Goal: Task Accomplishment & Management: Use online tool/utility

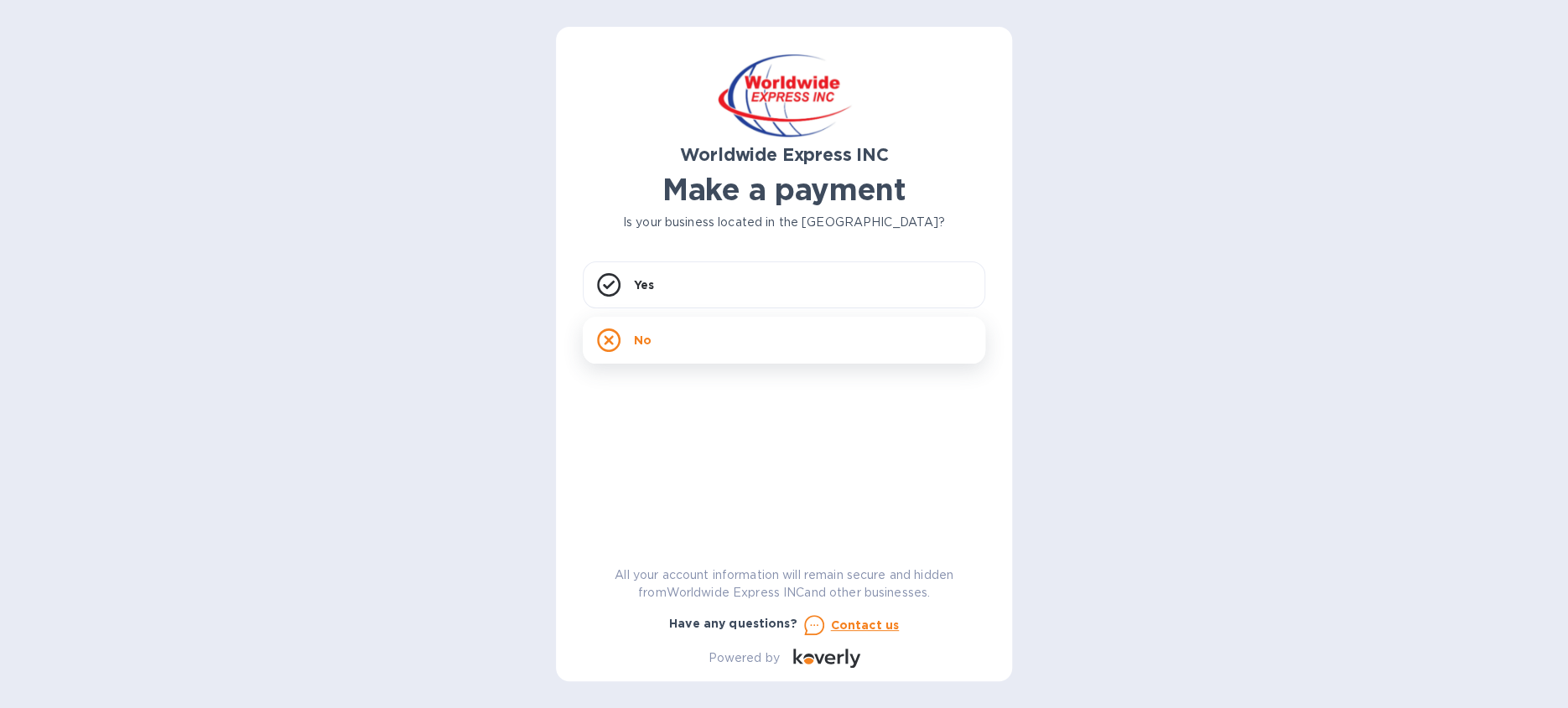
click at [708, 337] on div "No" at bounding box center [783, 340] width 402 height 47
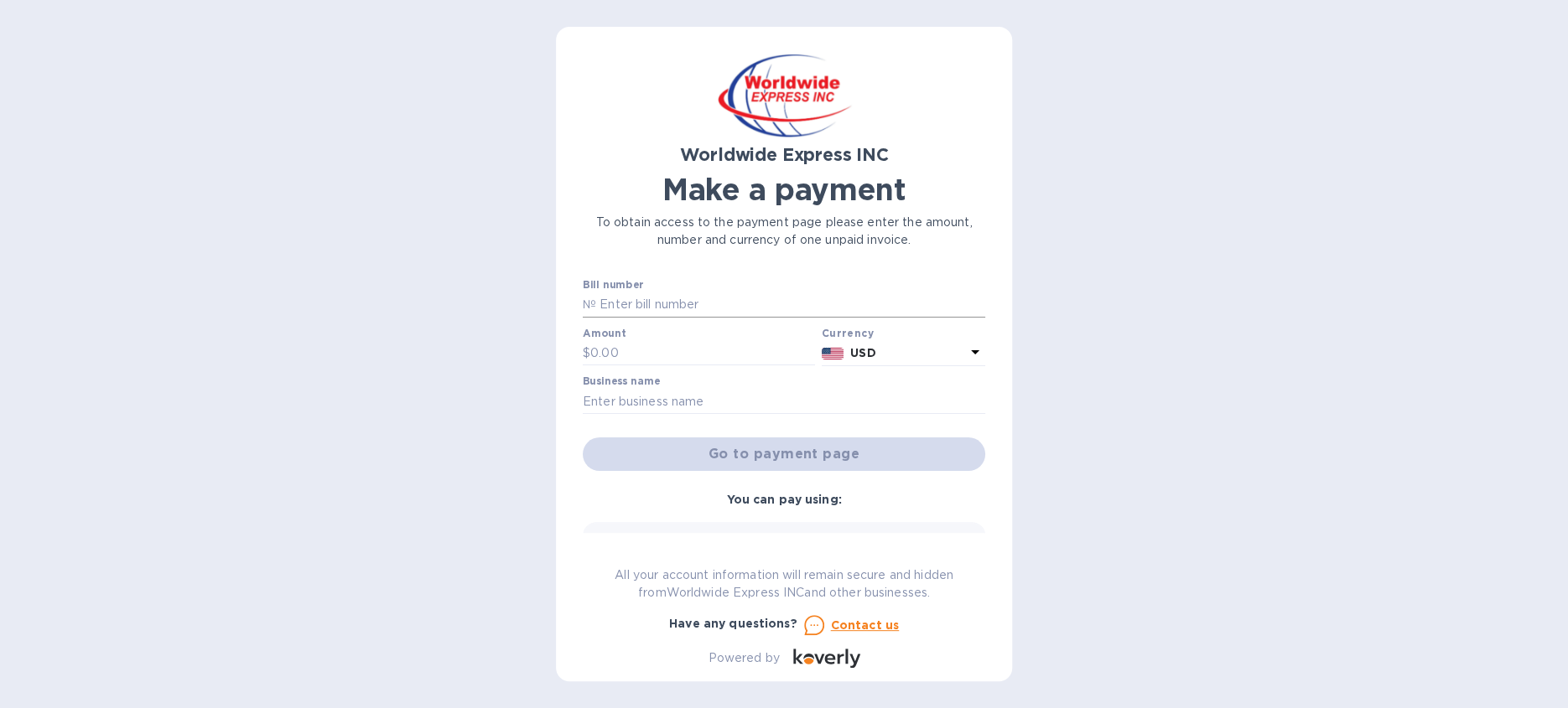
click at [714, 300] on input "text" at bounding box center [790, 305] width 389 height 25
click at [665, 356] on input "text" at bounding box center [703, 354] width 225 height 25
click at [850, 352] on b "USD" at bounding box center [862, 352] width 25 height 13
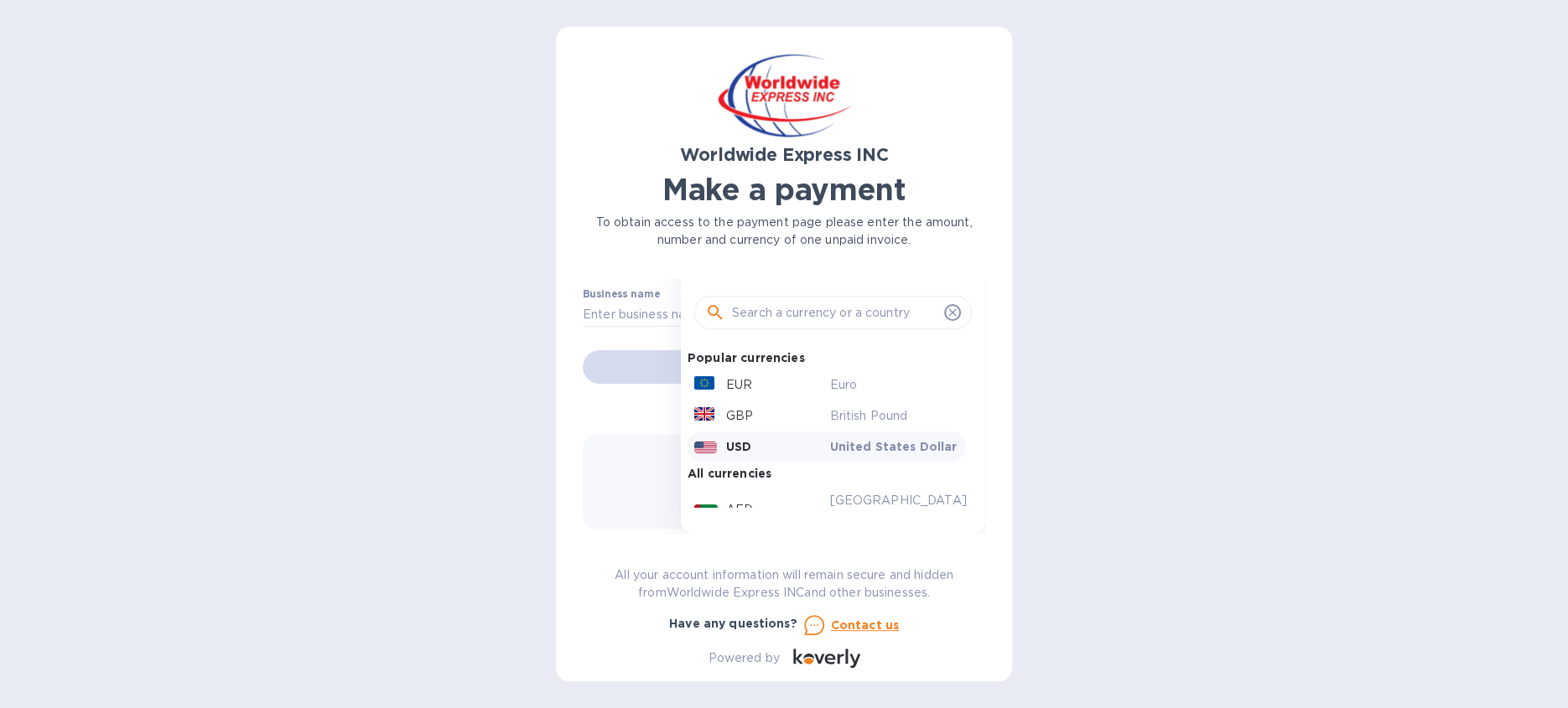
scroll to position [92, 0]
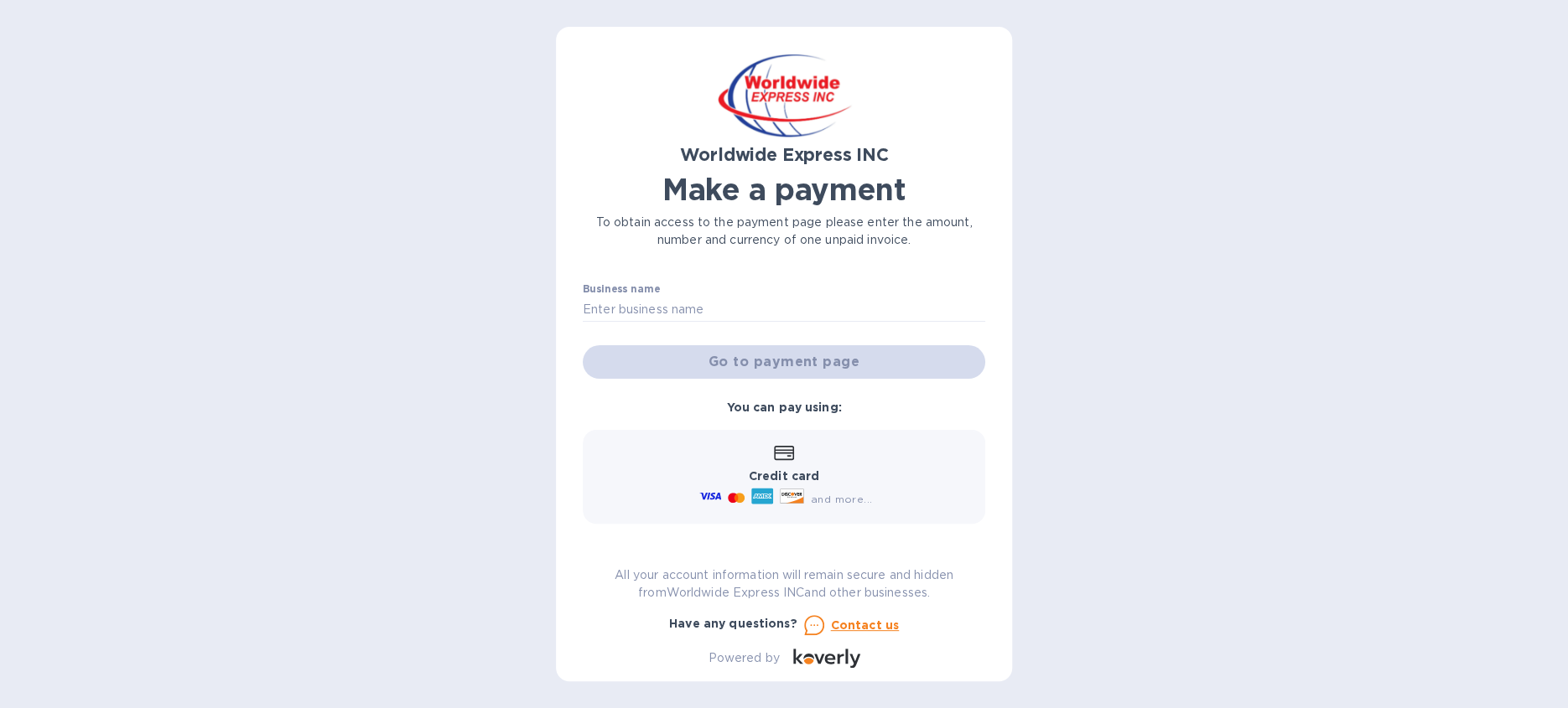
drag, startPoint x: 340, startPoint y: 454, endPoint x: 504, endPoint y: 681, distance: 280.0
click at [341, 457] on div "Worldwide Express INC Make a payment To obtain access to the payment page pleas…" at bounding box center [784, 354] width 1568 height 708
